Goal: Information Seeking & Learning: Learn about a topic

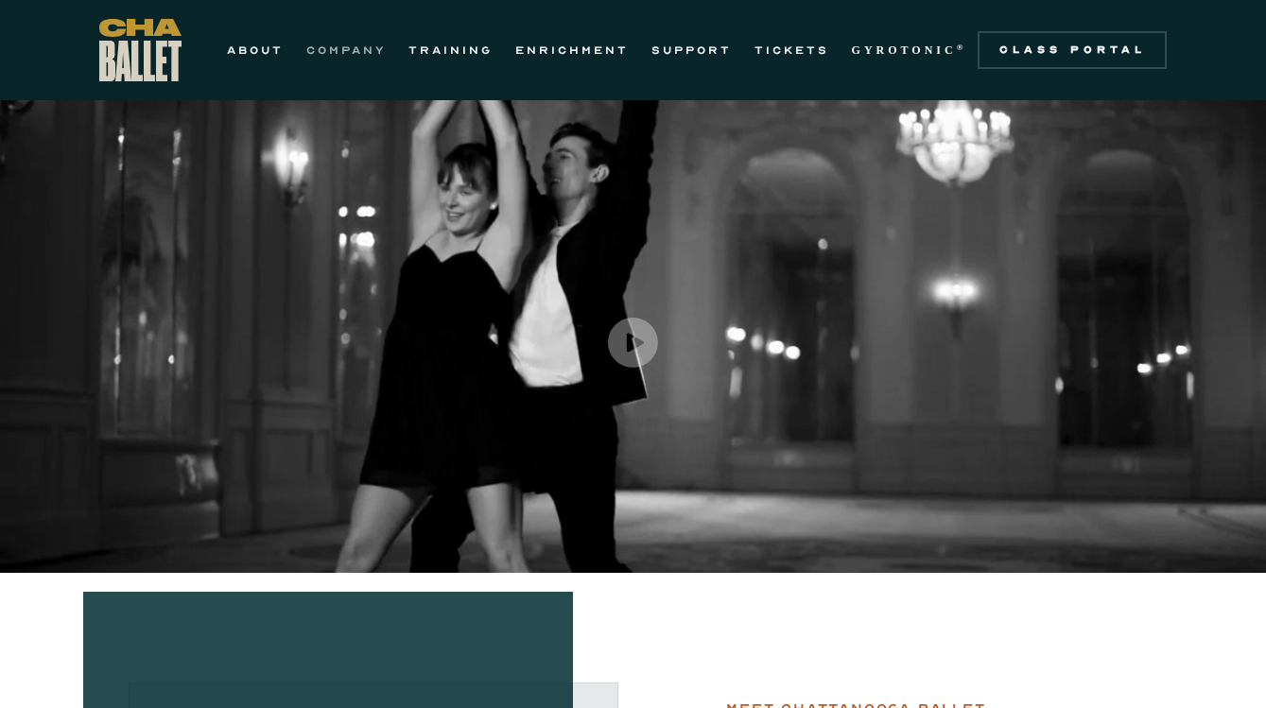
click at [342, 52] on link "COMPANY" at bounding box center [345, 50] width 79 height 23
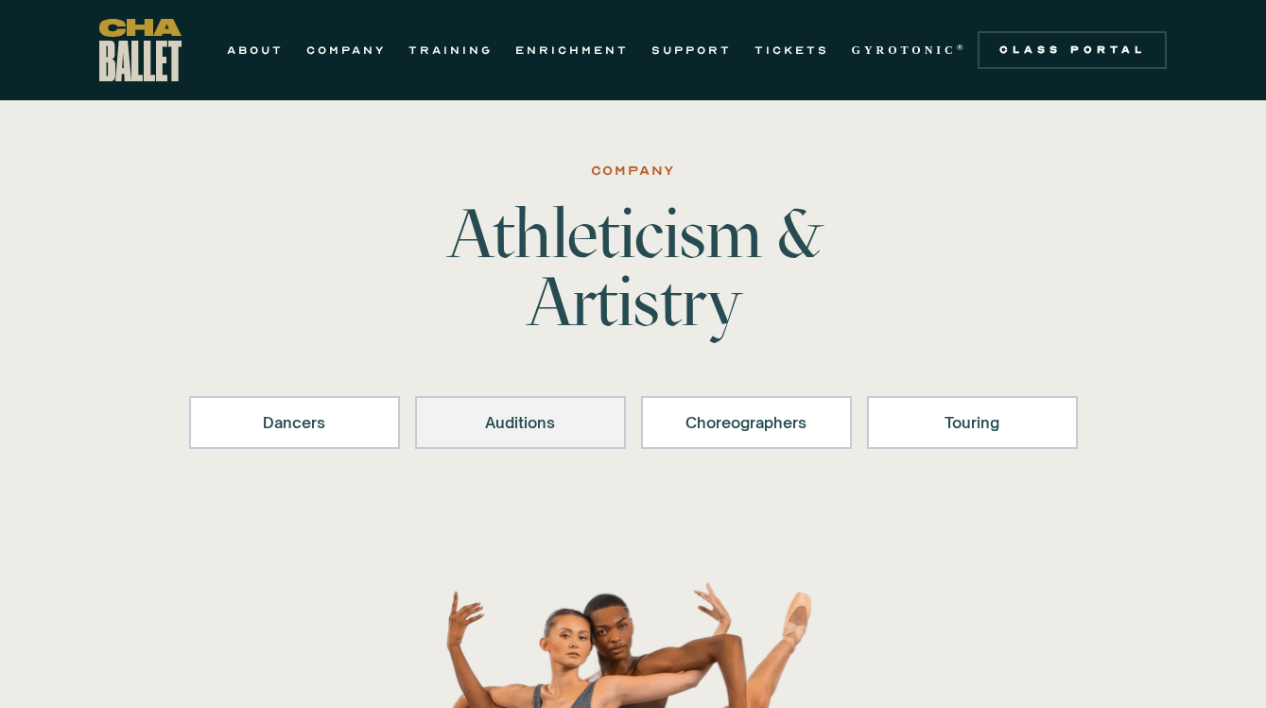
click at [570, 413] on div "Auditions" at bounding box center [521, 422] width 162 height 23
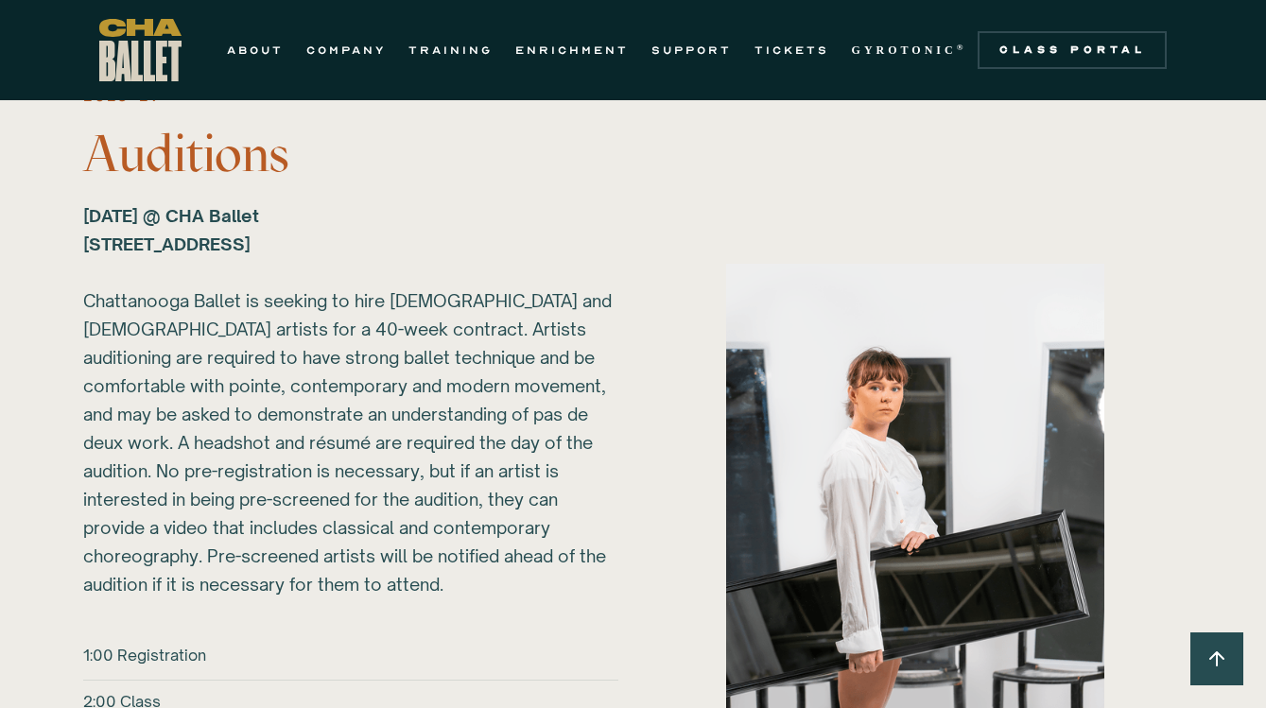
scroll to position [2576, 0]
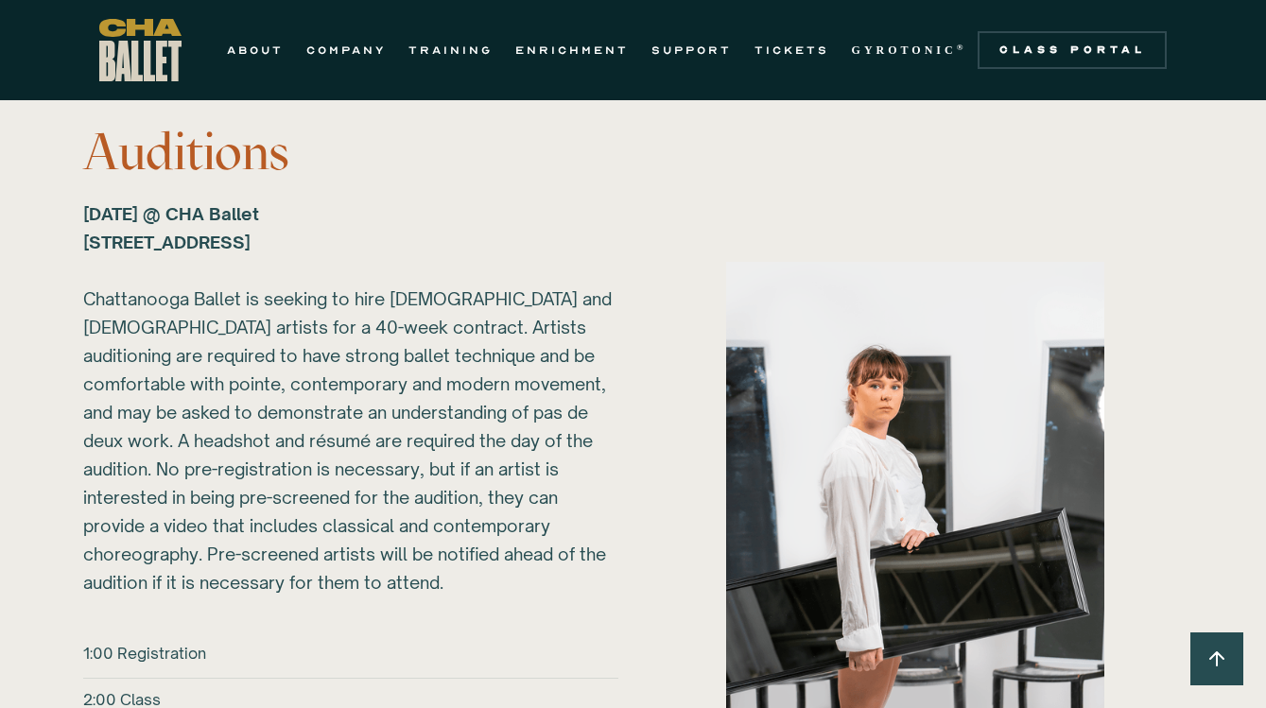
drag, startPoint x: 87, startPoint y: 213, endPoint x: 450, endPoint y: 236, distance: 363.8
click at [450, 236] on div "Sunday, March 1, 2026 @ CHA Ballet 817B N Market St. Chattanooga, TN 37405 ‍ Ch…" at bounding box center [350, 397] width 535 height 397
copy strong "Sunday, March 1, 2026 @ CHA Ballet 817B N Market St. Chattanooga, TN 37405"
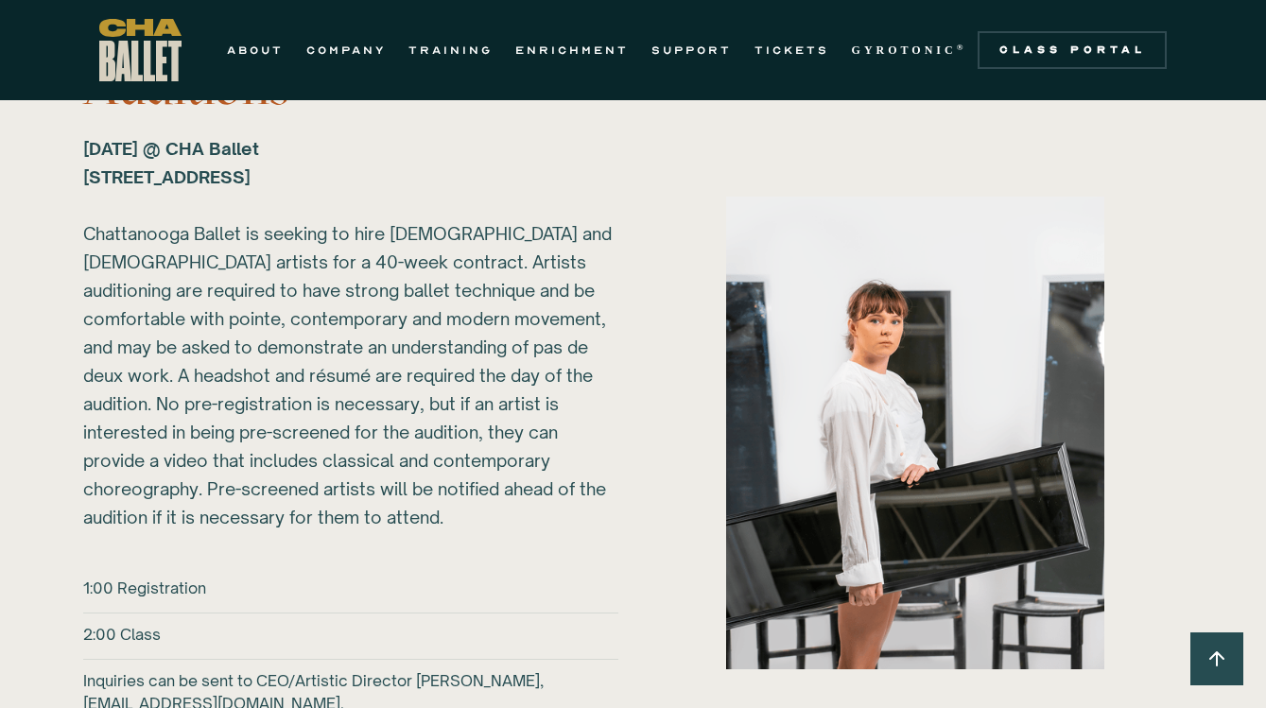
scroll to position [2642, 0]
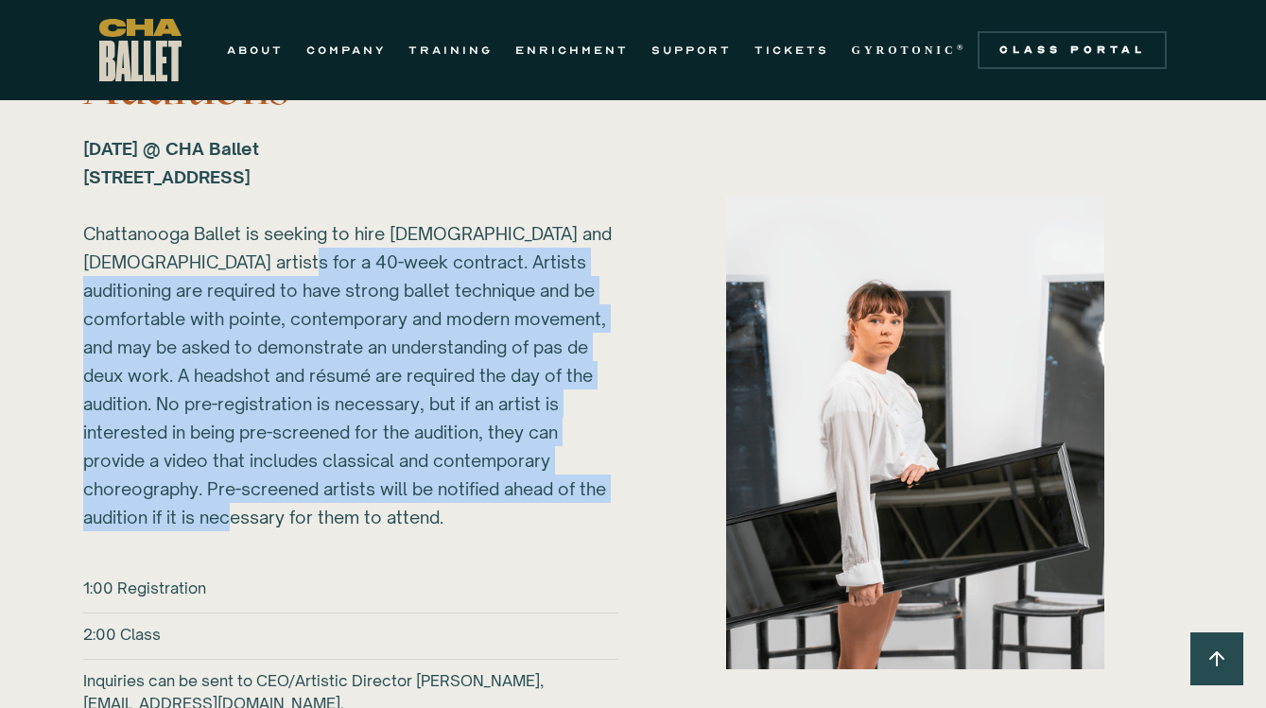
drag, startPoint x: 257, startPoint y: 260, endPoint x: 382, endPoint y: 513, distance: 282.4
click at [382, 513] on div "Sunday, March 1, 2026 @ CHA Ballet 817B N Market St. Chattanooga, TN 37405 ‍ Ch…" at bounding box center [350, 332] width 535 height 397
copy div "Artists auditioning are required to have strong ballet technique and be comfort…"
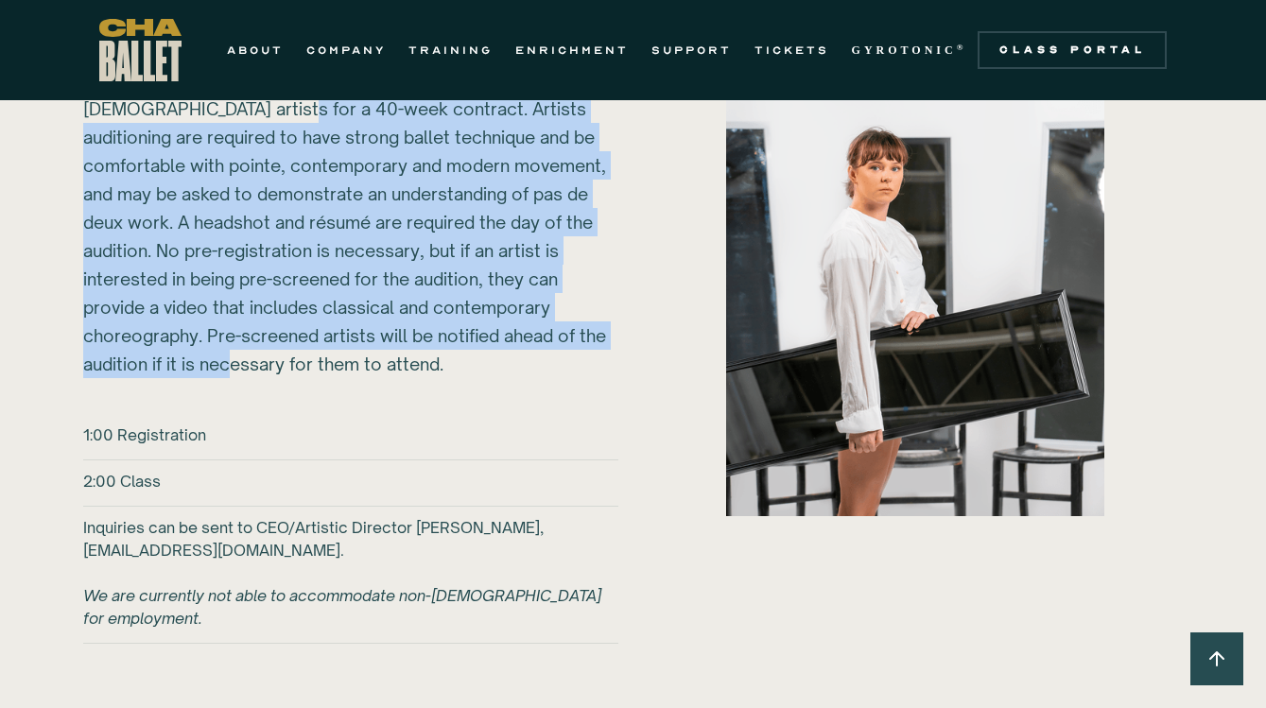
scroll to position [2797, 0]
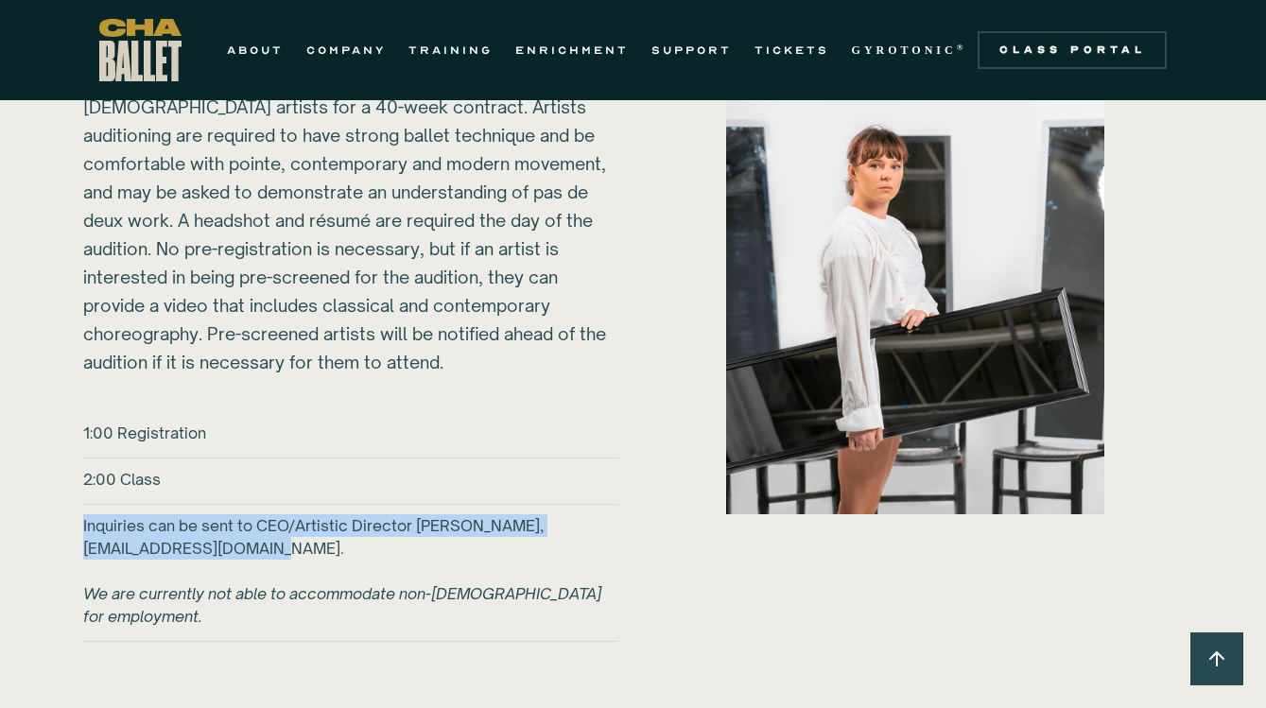
drag, startPoint x: 82, startPoint y: 519, endPoint x: 318, endPoint y: 545, distance: 236.8
click at [318, 545] on div "2026-27 Auditions Sunday, March 1, 2026 @ CHA Ballet 817B N Market St. Chattano…" at bounding box center [632, 277] width 1175 height 831
copy h6 "Inquiries can be sent to CEO/Artistic Director Brian McSween, bmcsween@chaballe…"
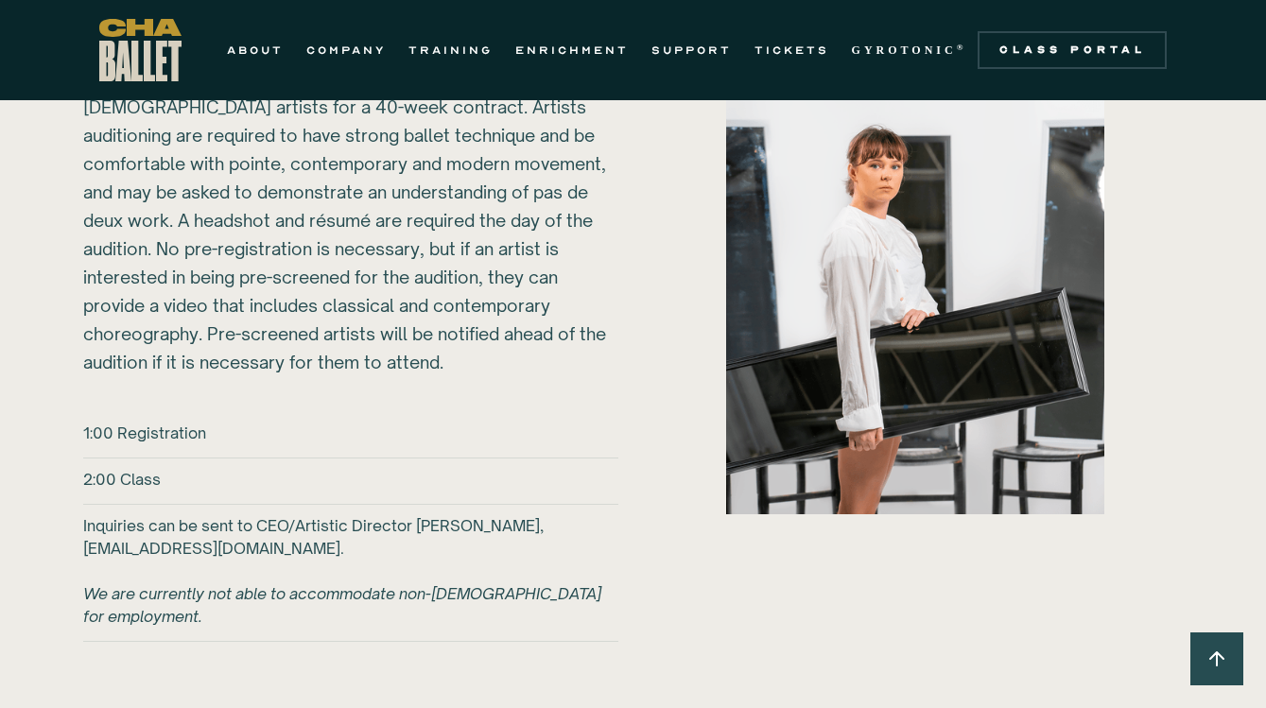
click at [336, 395] on div "2026-27 Auditions Sunday, March 1, 2026 @ CHA Ballet 817B N Market St. Chattano…" at bounding box center [350, 258] width 535 height 793
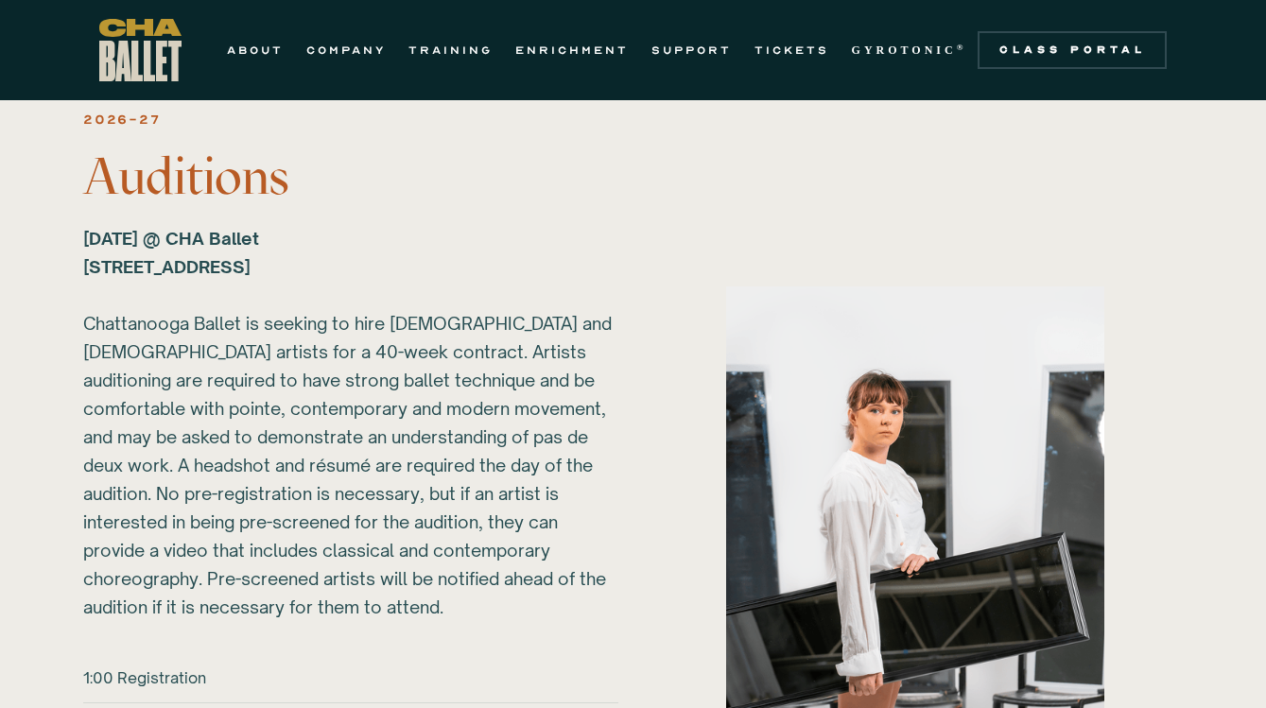
scroll to position [2534, 0]
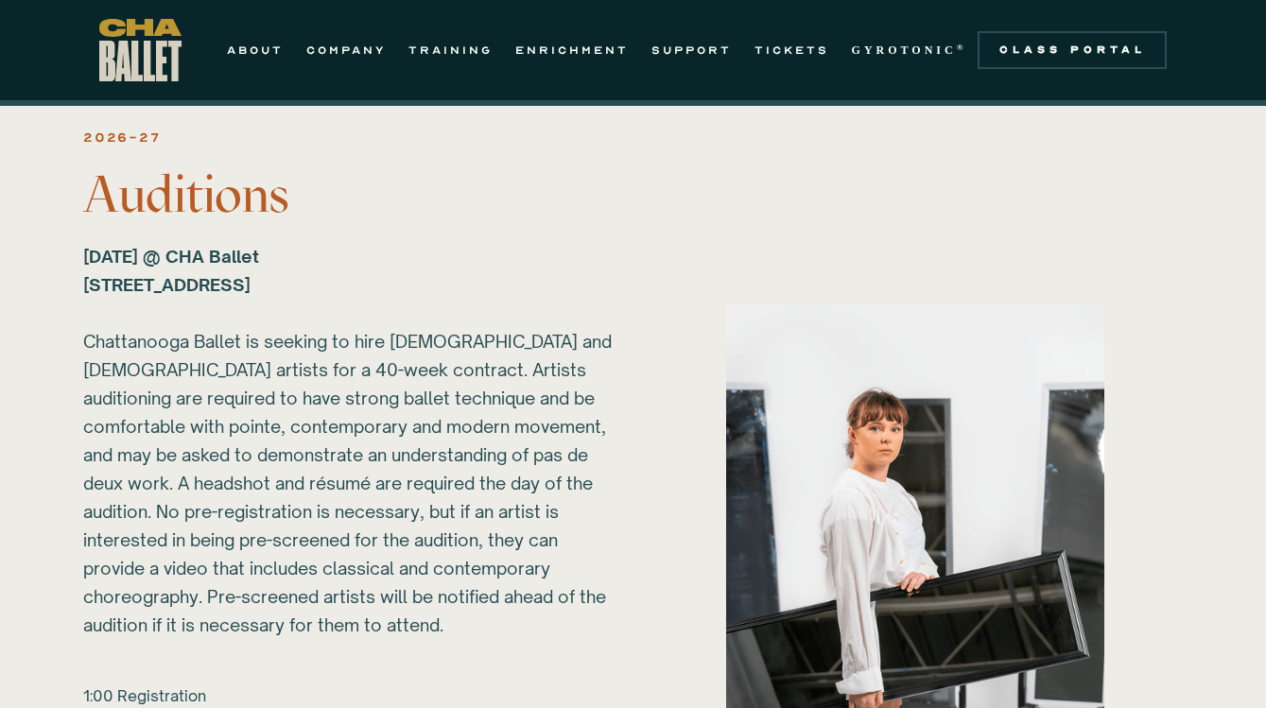
drag, startPoint x: 83, startPoint y: 256, endPoint x: 463, endPoint y: 287, distance: 381.3
click at [463, 287] on div "Sunday, March 1, 2026 @ CHA Ballet 817B N Market St. Chattanooga, TN 37405 ‍ Ch…" at bounding box center [350, 440] width 535 height 397
copy strong "Sunday, March 1, 2026 @ CHA Ballet 817B N Market St. Chattanooga, TN 37405"
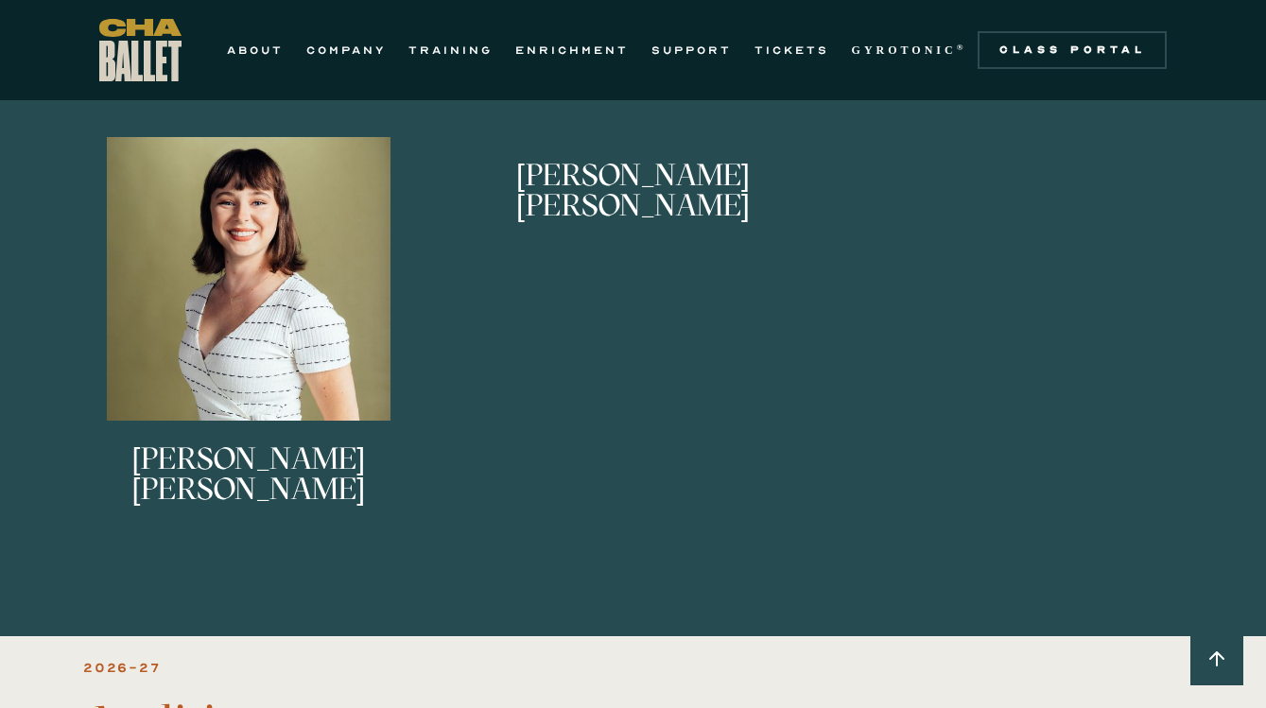
scroll to position [2036, 0]
